Goal: Task Accomplishment & Management: Use online tool/utility

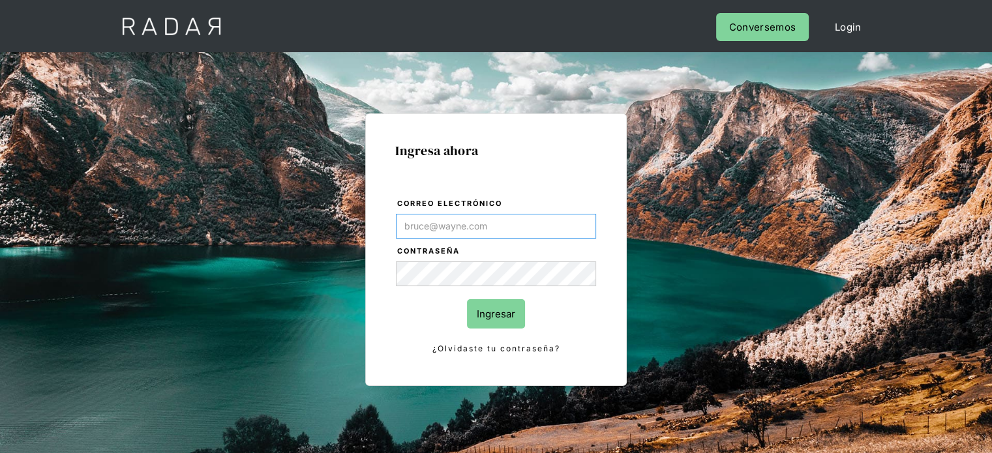
click at [457, 223] on input "Correo electrónico" at bounding box center [496, 226] width 200 height 25
type input "[EMAIL_ADDRESS][DOMAIN_NAME]"
click at [501, 307] on input "Ingresar" at bounding box center [496, 313] width 58 height 29
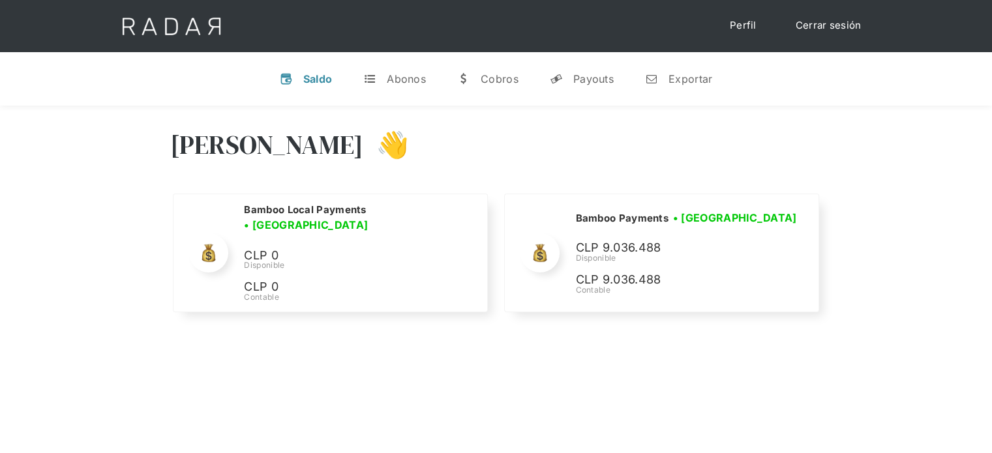
click at [761, 130] on div "Hola Joaquín 👋" at bounding box center [496, 154] width 652 height 78
